Goal: Task Accomplishment & Management: Complete application form

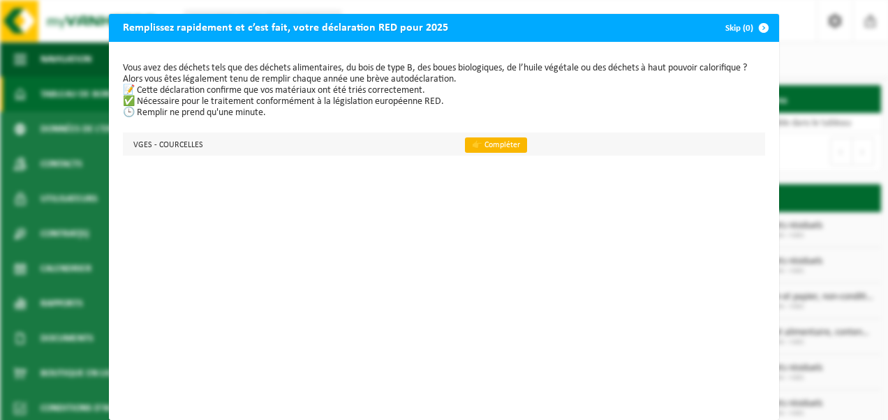
click at [477, 139] on link "👉 Compléter" at bounding box center [496, 145] width 62 height 15
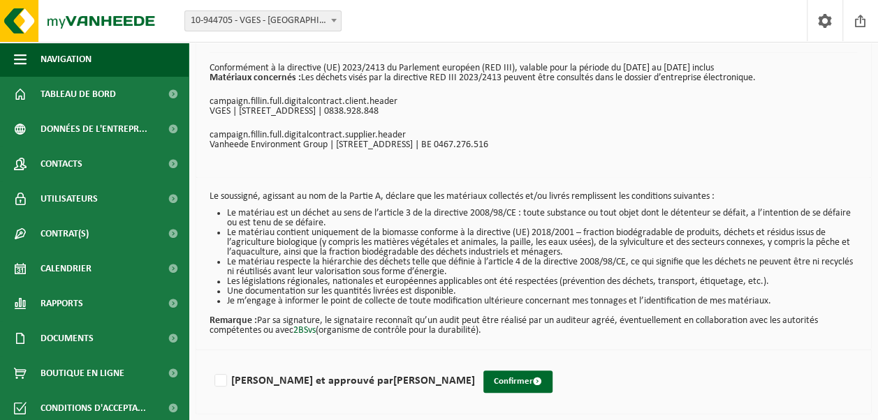
scroll to position [60, 0]
click at [218, 378] on label "[PERSON_NAME] et approuvé par [PERSON_NAME]" at bounding box center [343, 381] width 263 height 21
click at [475, 364] on input "[PERSON_NAME] et approuvé par [PERSON_NAME]" at bounding box center [475, 363] width 1 height 1
checkbox input "true"
click at [483, 378] on button "Confirmer" at bounding box center [517, 382] width 69 height 22
